Goal: Task Accomplishment & Management: Complete application form

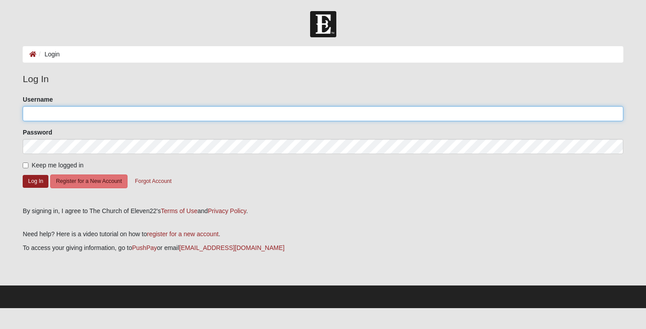
type input "[EMAIL_ADDRESS][PERSON_NAME][DOMAIN_NAME]"
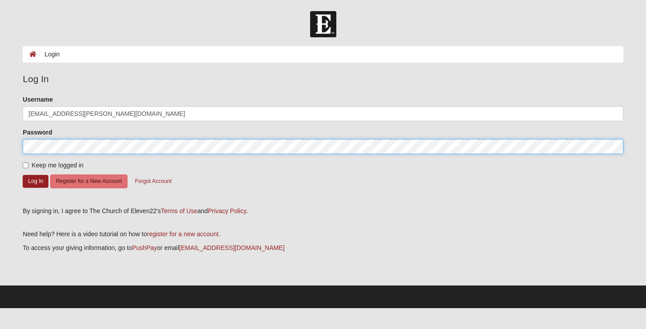
click at [36, 181] on button "Log In" at bounding box center [36, 181] width 26 height 13
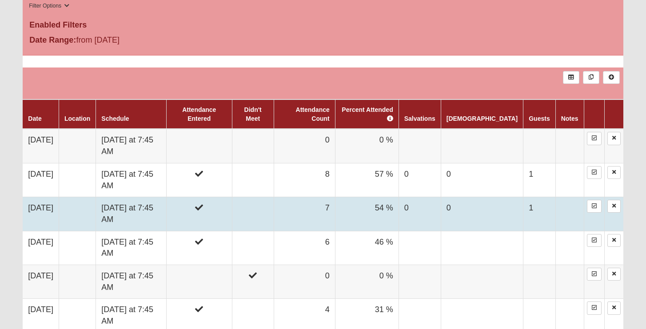
scroll to position [452, 0]
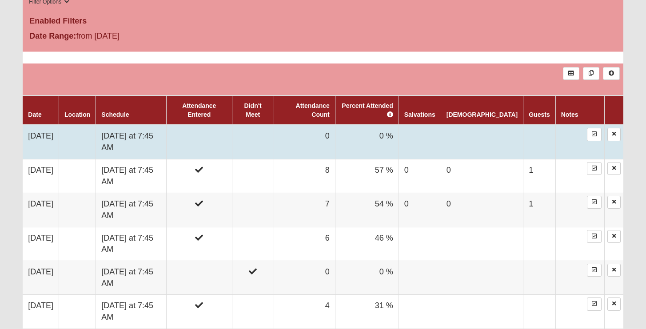
click at [219, 129] on td at bounding box center [199, 142] width 66 height 34
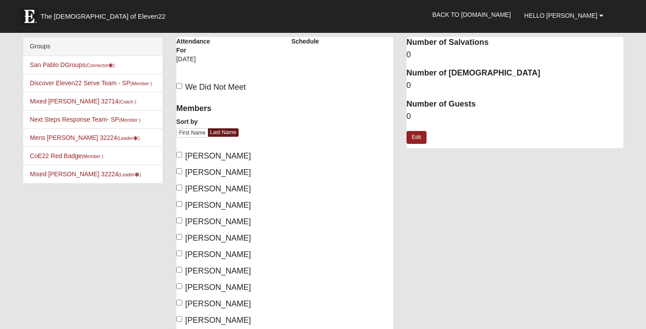
click at [180, 202] on input "[PERSON_NAME]" at bounding box center [179, 204] width 6 height 6
checkbox input "true"
click at [180, 235] on input "Goupil, Grant" at bounding box center [179, 237] width 6 height 6
checkbox input "true"
click at [179, 218] on input "Flittner, Daniel" at bounding box center [179, 221] width 6 height 6
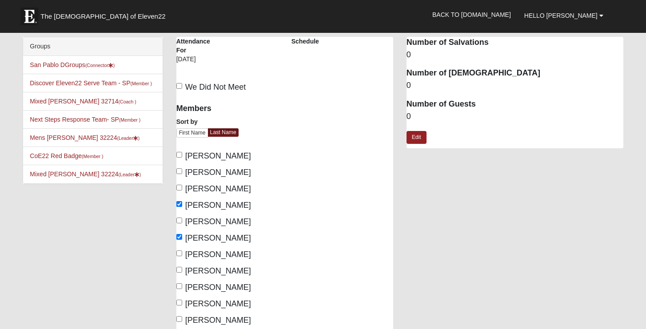
checkbox input "true"
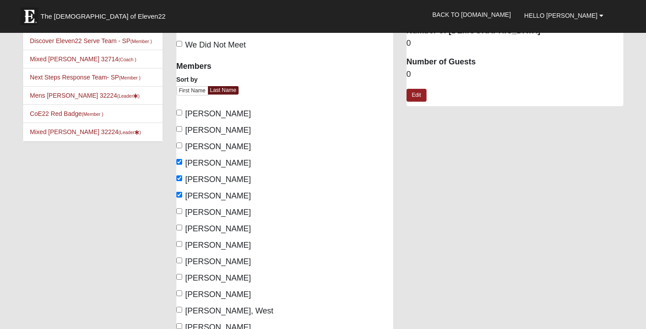
scroll to position [44, 0]
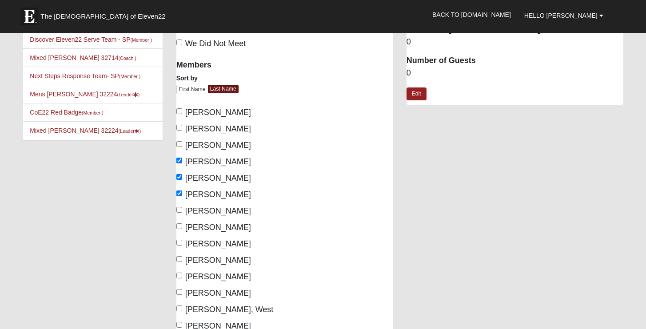
click at [180, 226] on input "Metzler, Nathan" at bounding box center [179, 226] width 6 height 6
checkbox input "true"
click at [179, 242] on input "Mitchell, Blake" at bounding box center [179, 243] width 6 height 6
checkbox input "true"
click at [178, 253] on div "Members Sort by First Name Last Name Boone, Duncan Castaneda, Nick Creveling, J…" at bounding box center [227, 193] width 102 height 278
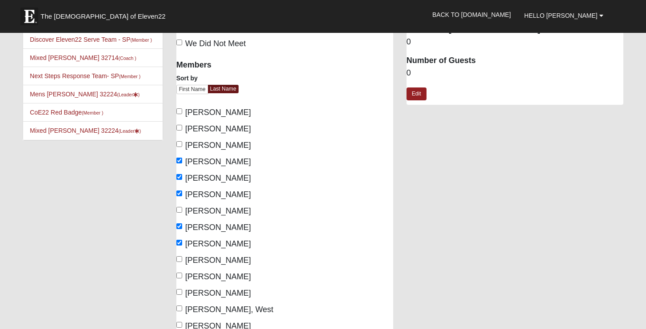
click at [178, 256] on input "Pearce, Jonathan" at bounding box center [179, 259] width 6 height 6
checkbox input "true"
click at [179, 276] on input "Smith, Steven" at bounding box center [179, 276] width 6 height 6
checkbox input "true"
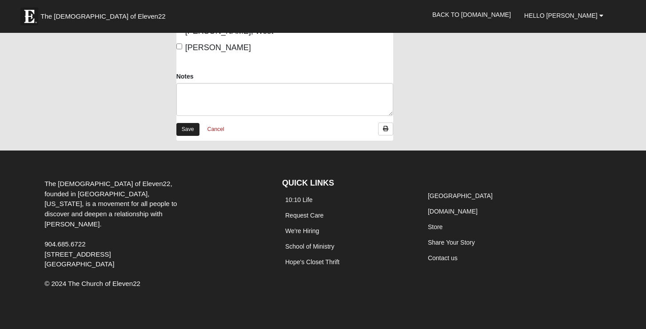
scroll to position [321, 0]
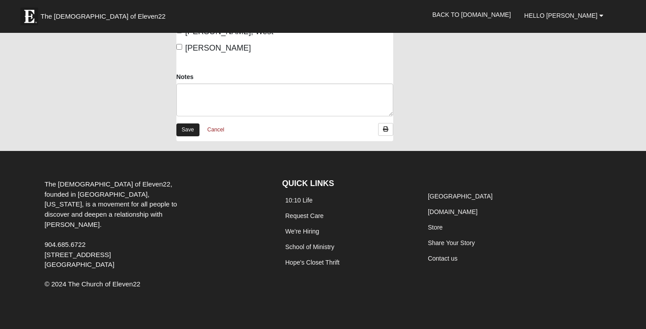
click at [186, 126] on link "Save" at bounding box center [187, 129] width 23 height 13
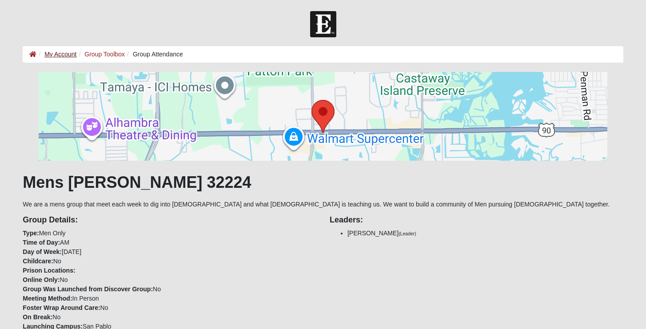
click at [71, 53] on link "My Account" at bounding box center [60, 54] width 32 height 7
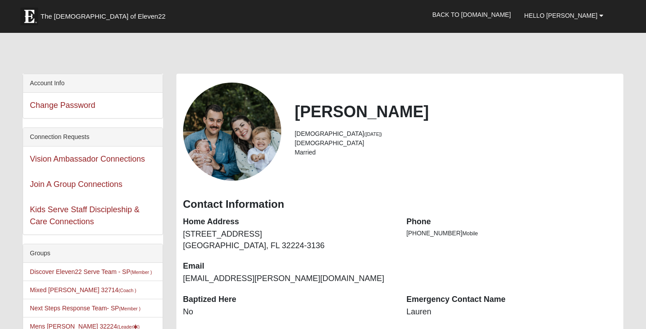
drag, startPoint x: 390, startPoint y: 111, endPoint x: 288, endPoint y: 109, distance: 101.7
click at [288, 109] on div "[PERSON_NAME] [DEMOGRAPHIC_DATA] ([DATE]) [DEMOGRAPHIC_DATA] Married" at bounding box center [455, 131] width 335 height 59
click at [320, 109] on h2 "[PERSON_NAME]" at bounding box center [454, 111] width 321 height 19
